Goal: Task Accomplishment & Management: Complete application form

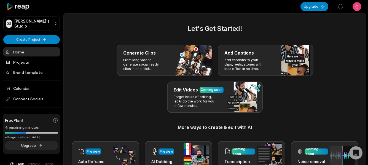
click at [358, 7] on html "GS [PERSON_NAME]'s Studio Create Project Home Projects Brand template Calendar …" at bounding box center [184, 82] width 368 height 165
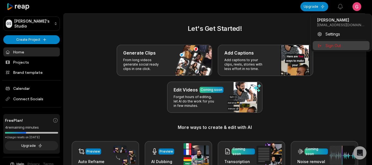
drag, startPoint x: 335, startPoint y: 39, endPoint x: 337, endPoint y: 42, distance: 3.7
click at [337, 42] on div "[PERSON_NAME] [EMAIL_ADDRESS][DOMAIN_NAME] Settings Sign Out" at bounding box center [342, 33] width 62 height 38
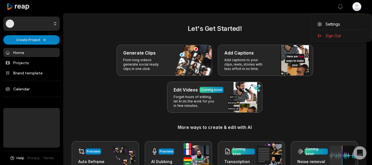
click at [337, 42] on div "Let's Get Started! Generate Clips From long videos generate social ready clips …" at bounding box center [214, 97] width 289 height 146
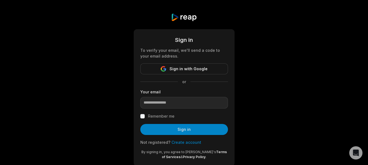
click at [185, 140] on link "Create account" at bounding box center [187, 142] width 30 height 5
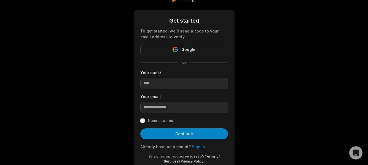
scroll to position [28, 0]
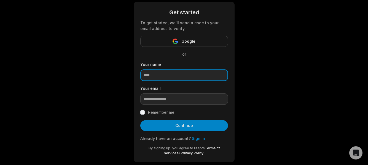
click at [174, 79] on input at bounding box center [184, 76] width 88 height 12
type input "*********"
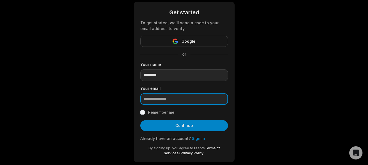
click at [177, 97] on input "email" at bounding box center [184, 100] width 88 height 12
type input "**********"
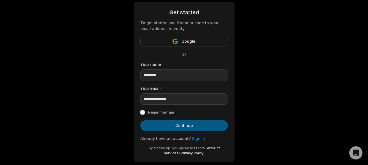
click at [163, 123] on button "Continue" at bounding box center [184, 125] width 88 height 11
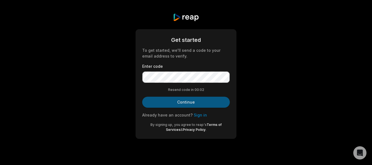
click at [178, 107] on button "Continue" at bounding box center [186, 102] width 88 height 11
